Goal: Task Accomplishment & Management: Complete application form

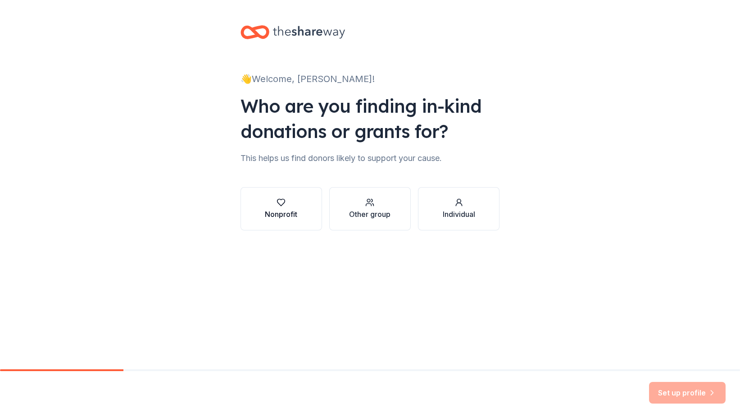
click at [284, 210] on div "Nonprofit" at bounding box center [281, 214] width 32 height 11
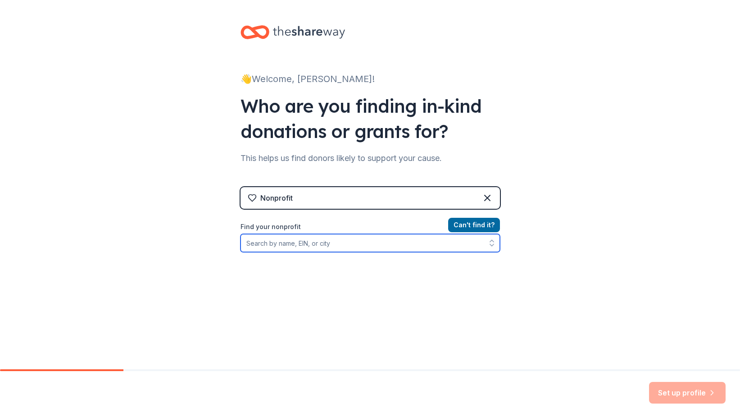
click at [297, 243] on input "Find your nonprofit" at bounding box center [370, 243] width 259 height 18
type input "[PERSON_NAME] Human Services Agency"
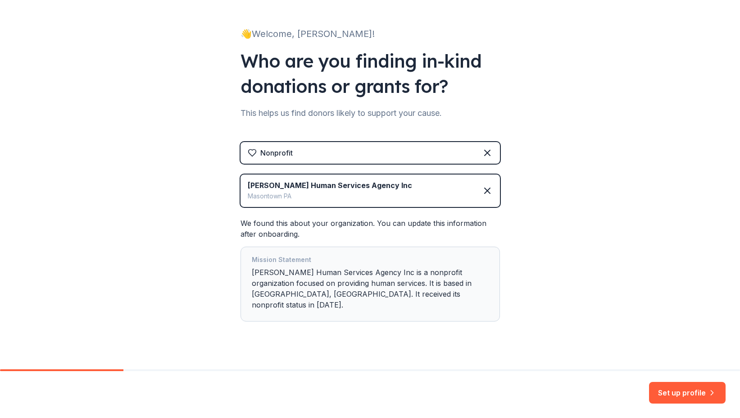
scroll to position [48, 0]
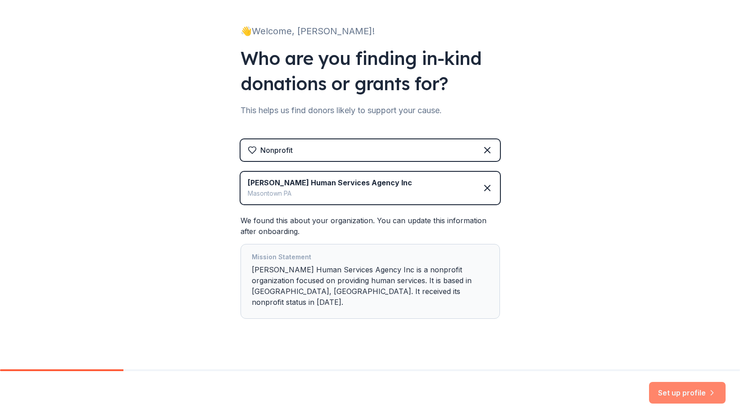
click at [688, 391] on button "Set up profile" at bounding box center [687, 393] width 77 height 22
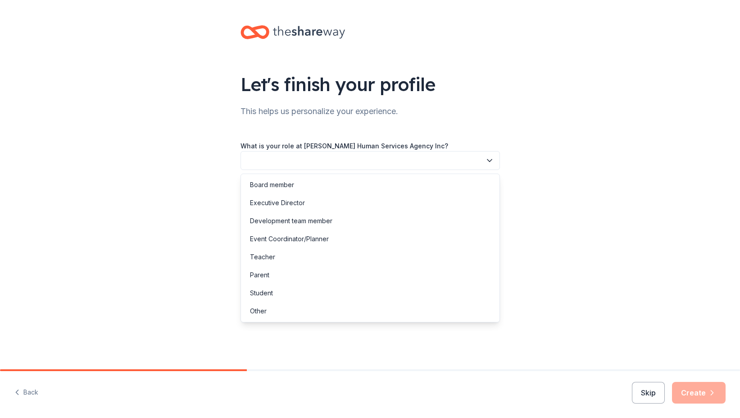
click at [491, 159] on icon "button" at bounding box center [489, 160] width 9 height 9
click at [297, 201] on div "Executive Director" at bounding box center [277, 202] width 55 height 11
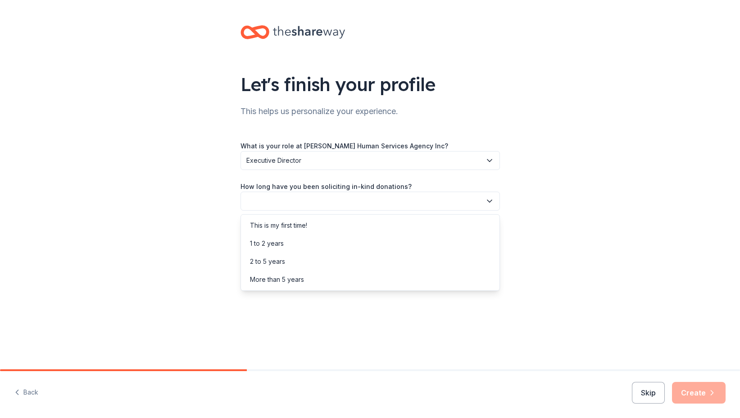
click at [491, 200] on icon "button" at bounding box center [489, 201] width 5 height 2
click at [292, 275] on div "More than 5 years" at bounding box center [277, 279] width 54 height 11
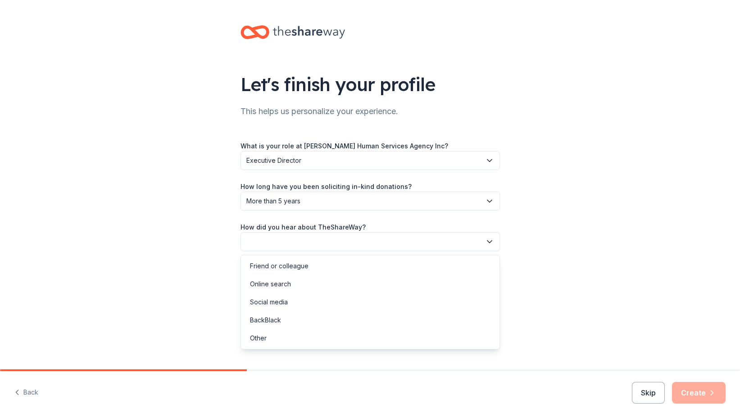
click at [488, 239] on icon "button" at bounding box center [489, 241] width 9 height 9
click at [280, 279] on div "Online search" at bounding box center [270, 283] width 41 height 11
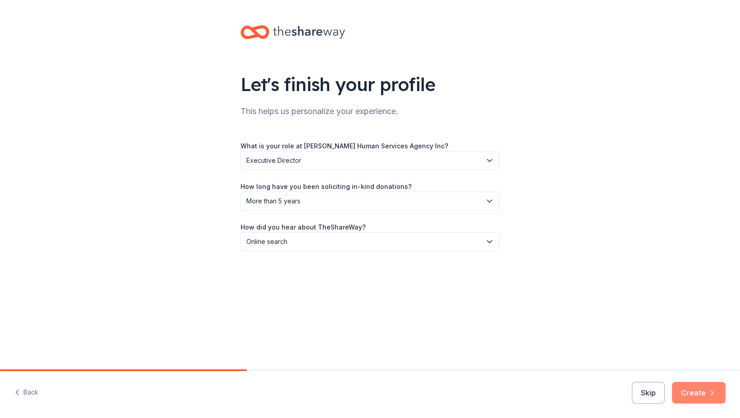
click at [705, 391] on button "Create" at bounding box center [699, 393] width 54 height 22
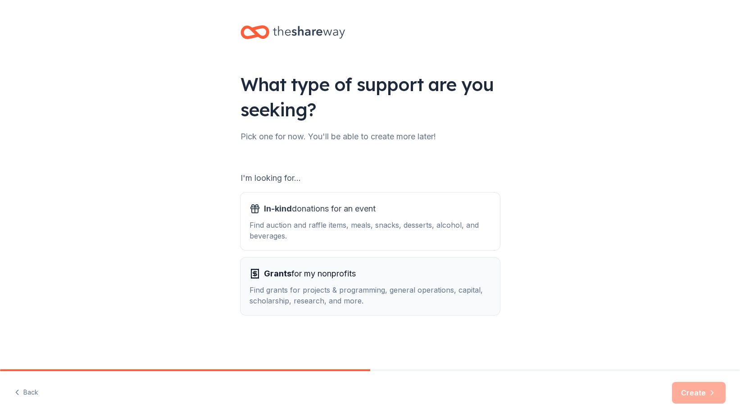
click at [339, 288] on div "Find grants for projects & programming, general operations, capital, scholarshi…" at bounding box center [370, 295] width 241 height 22
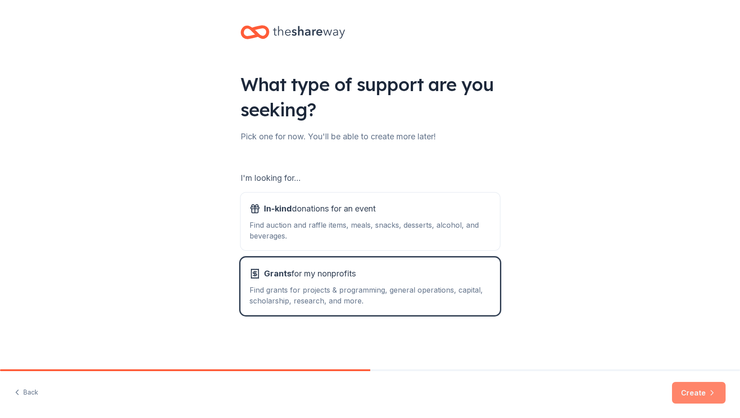
click at [693, 391] on button "Create" at bounding box center [699, 393] width 54 height 22
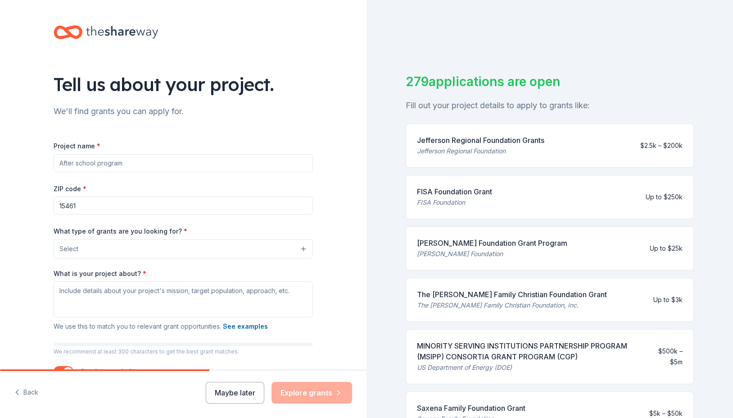
click at [214, 161] on input "Project name *" at bounding box center [183, 163] width 259 height 18
type input "Support products and funding for Seniors"
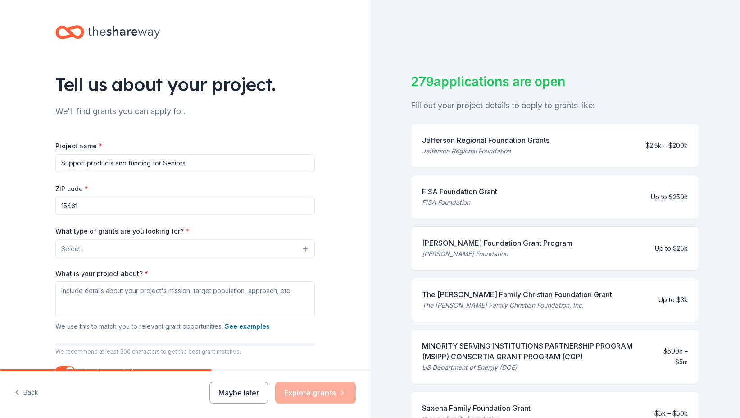
click at [262, 244] on button "Select" at bounding box center [184, 248] width 259 height 19
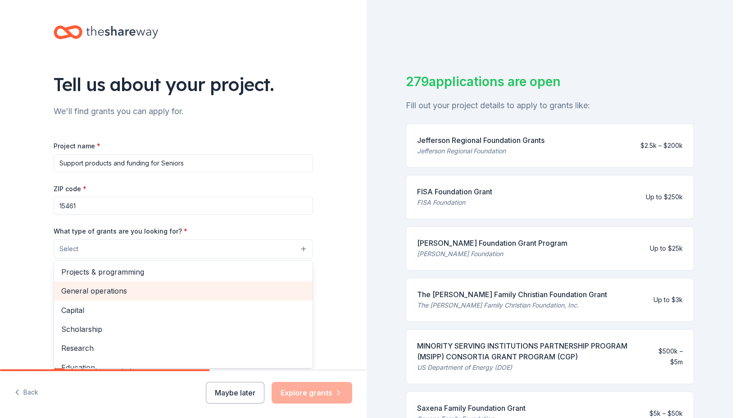
click at [100, 286] on span "General operations" at bounding box center [183, 291] width 244 height 12
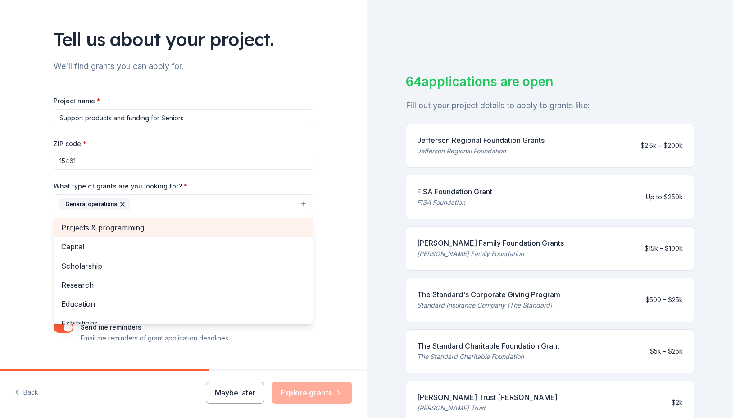
click at [128, 225] on span "Projects & programming" at bounding box center [183, 228] width 244 height 12
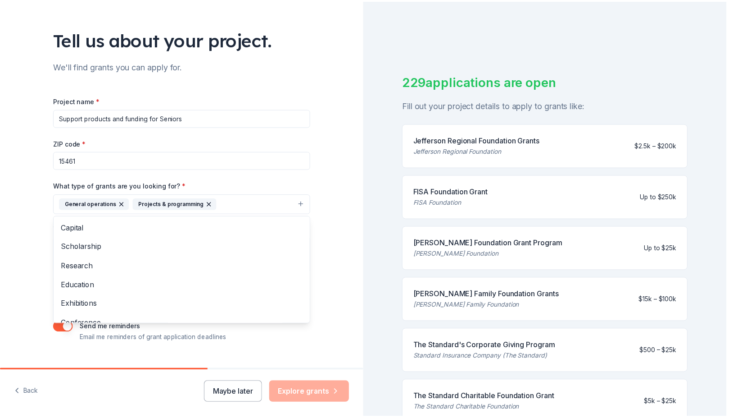
scroll to position [63, 0]
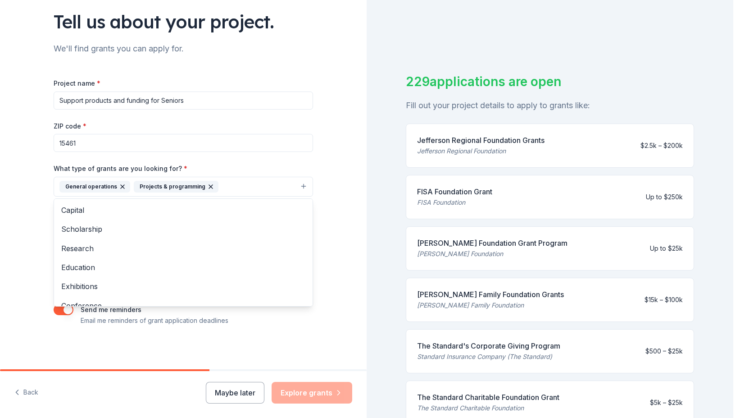
click at [327, 290] on div "Tell us about your project. We'll find grants you can apply for. Project name *…" at bounding box center [183, 153] width 367 height 432
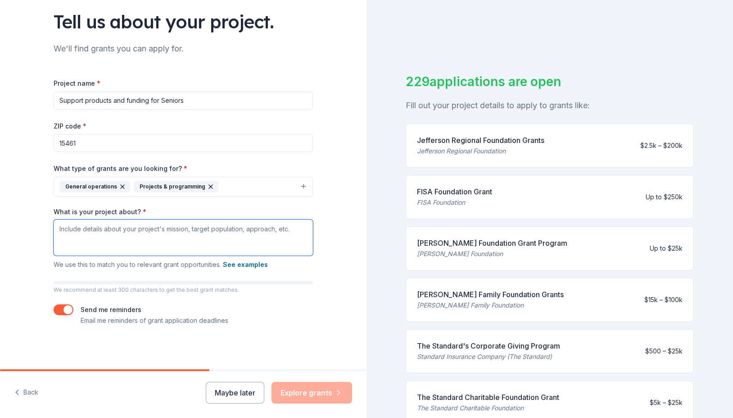
click at [221, 228] on textarea "What is your project about? *" at bounding box center [183, 237] width 259 height 36
paste textarea "enhancing the quality of life through diverse programs, supportive services, an…"
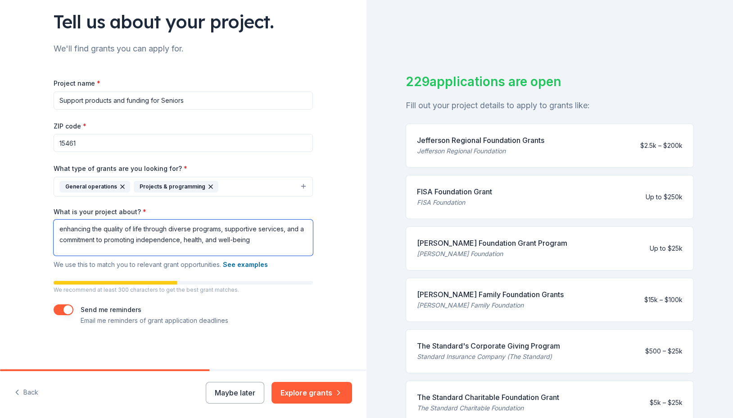
drag, startPoint x: 139, startPoint y: 228, endPoint x: 151, endPoint y: 228, distance: 11.7
click at [141, 228] on textarea "enhancing the quality of life through diverse programs, supportive services, an…" at bounding box center [183, 237] width 259 height 36
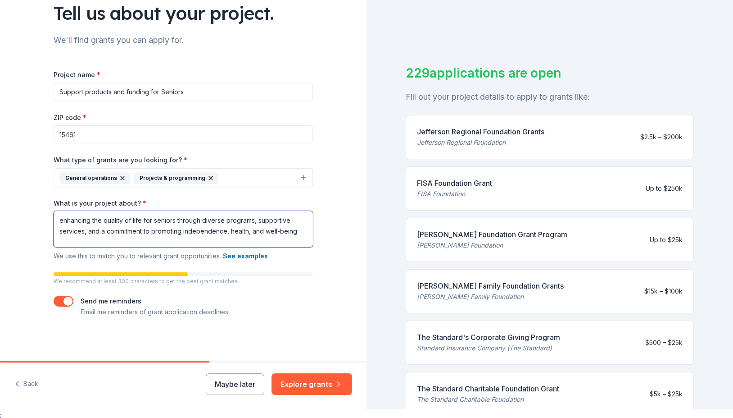
scroll to position [11, 0]
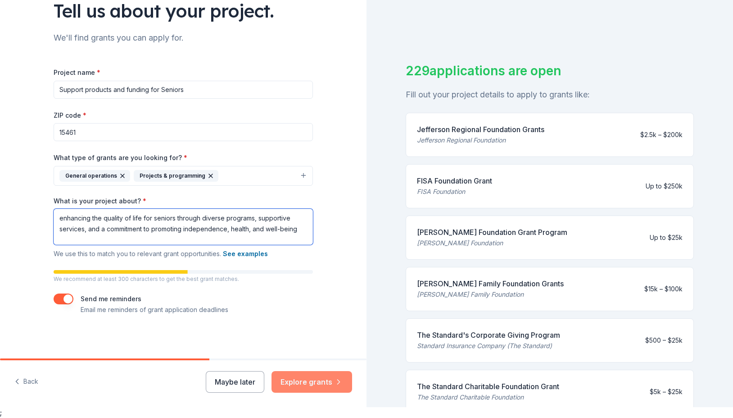
type textarea "enhancing the quality of life for seniors through diverse programs, supportive …"
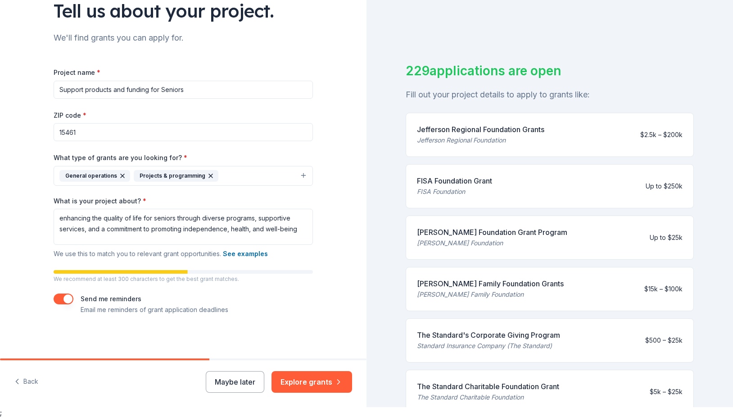
click at [315, 381] on button "Explore grants" at bounding box center [312, 382] width 81 height 22
